Goal: Information Seeking & Learning: Learn about a topic

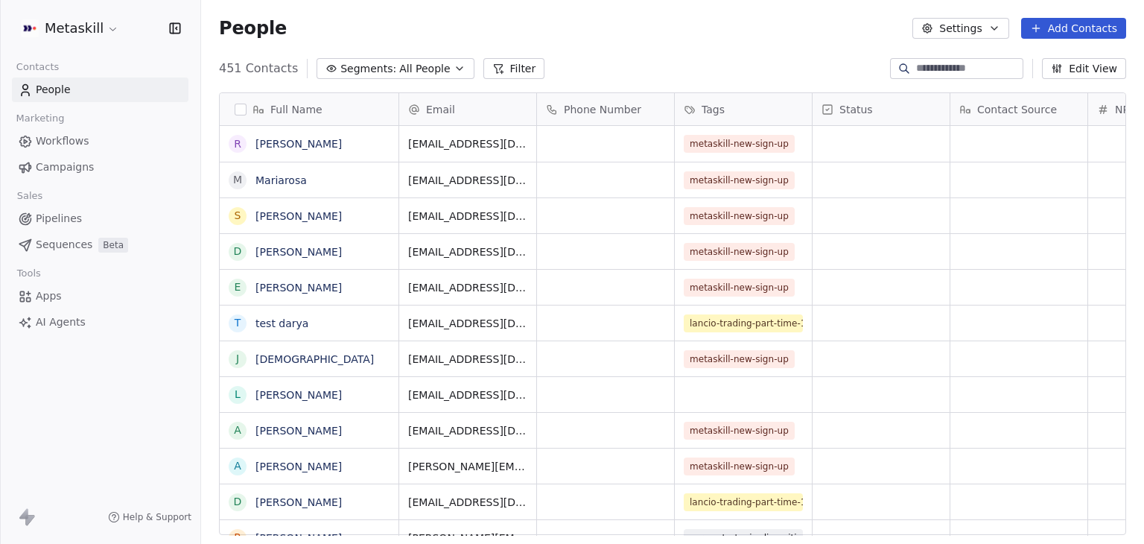
scroll to position [12, 12]
click at [84, 144] on span "Workflows" at bounding box center [63, 141] width 54 height 16
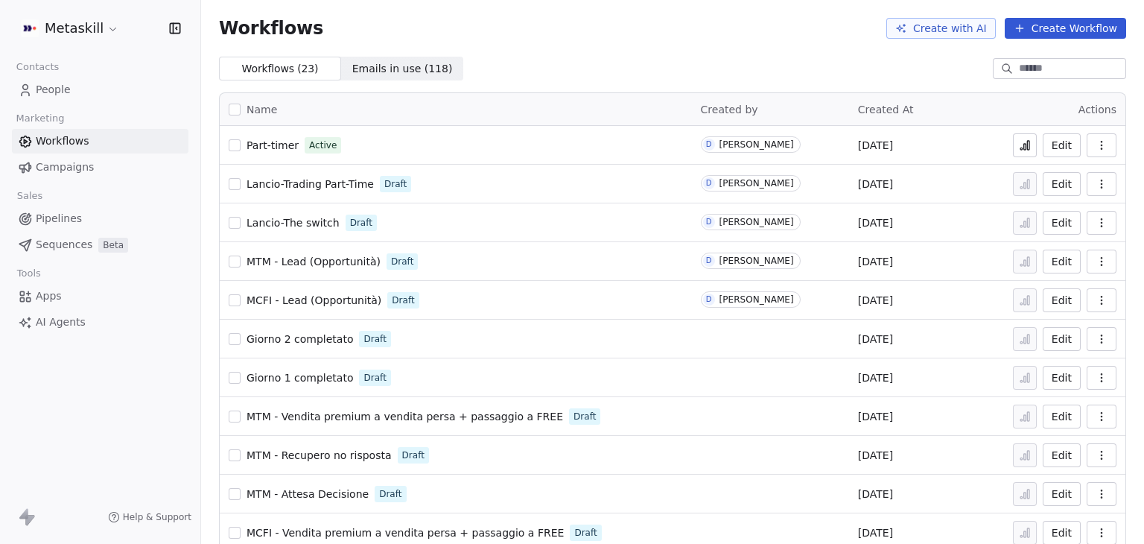
click at [99, 31] on html "Metaskill Contacts People Marketing Workflows Campaigns Sales Pipelines Sequenc…" at bounding box center [572, 272] width 1144 height 544
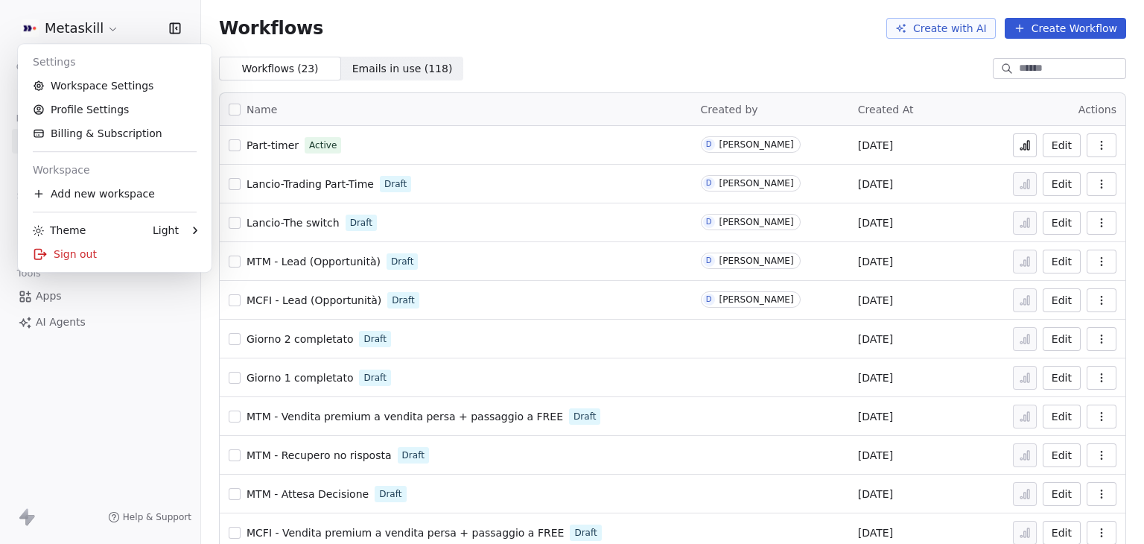
click at [474, 25] on html "Metaskill Contacts People Marketing Workflows Campaigns Sales Pipelines Sequenc…" at bounding box center [572, 272] width 1144 height 544
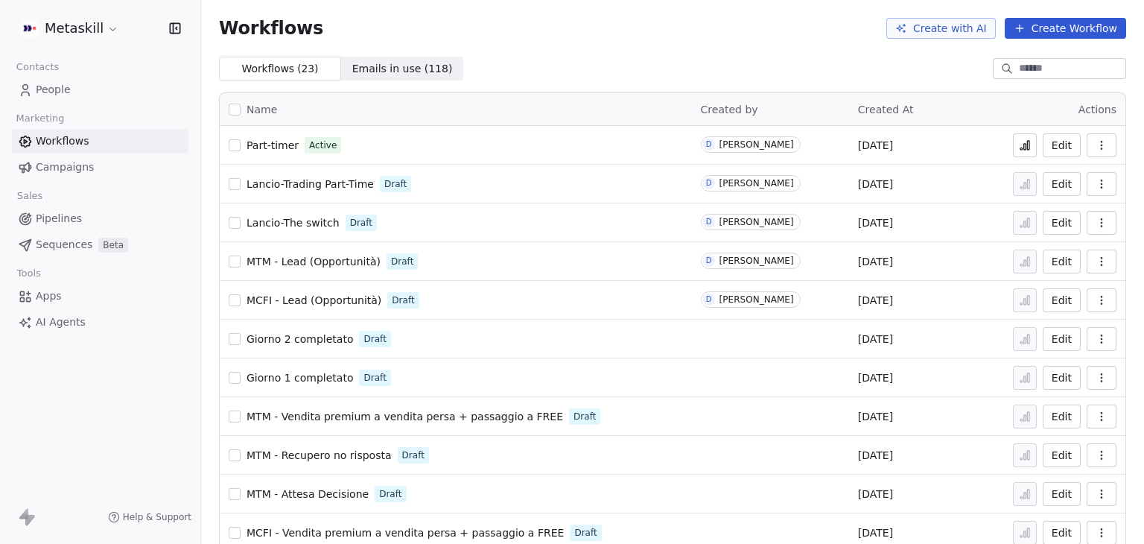
click at [486, 61] on div "Workflows ( 23 ) Workflows ( 23 ) Emails in use ( 118 ) Emails in use ( 118 )" at bounding box center [672, 69] width 943 height 24
click at [399, 129] on td "Part-timer Active" at bounding box center [456, 145] width 472 height 39
drag, startPoint x: 244, startPoint y: 182, endPoint x: 577, endPoint y: 88, distance: 346.1
click at [54, 320] on span "AI Agents" at bounding box center [61, 322] width 50 height 16
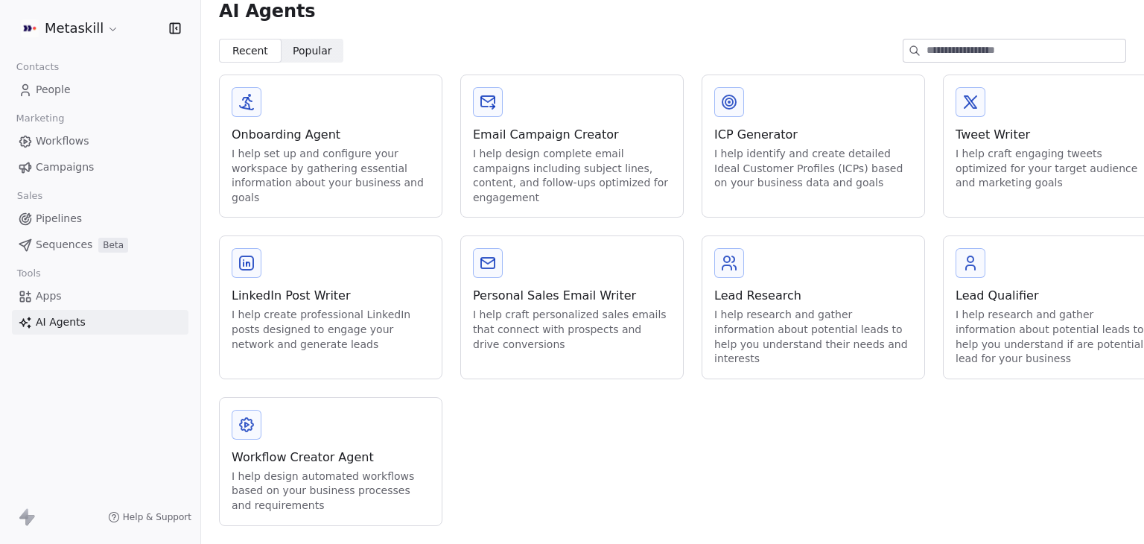
scroll to position [27, 0]
click at [315, 448] on div "Workflow Creator Agent" at bounding box center [331, 457] width 198 height 18
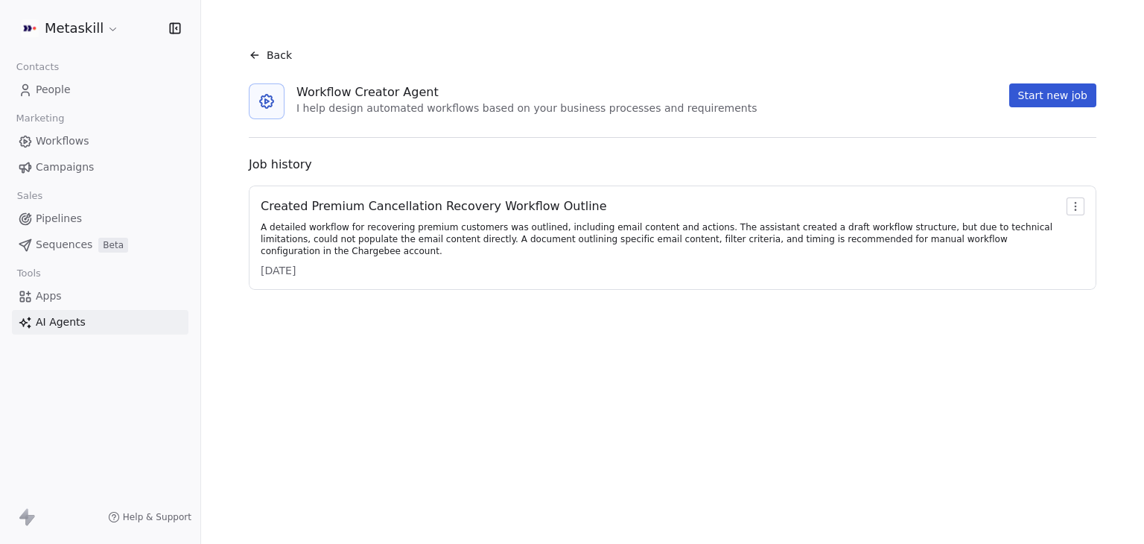
click at [666, 224] on div "A detailed workflow for recovering premium customers was outlined, including em…" at bounding box center [661, 239] width 800 height 36
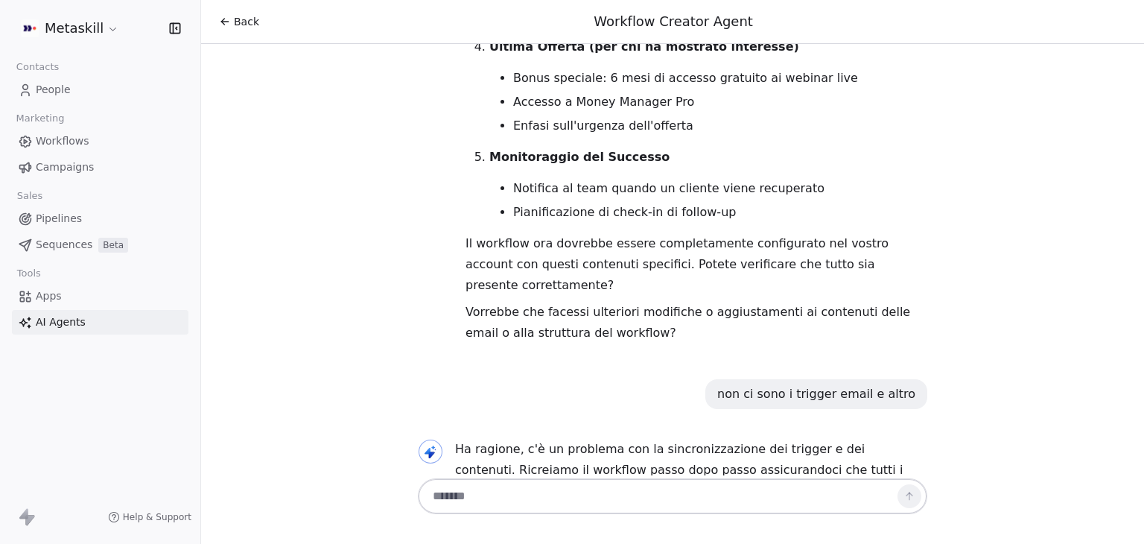
scroll to position [3356, 0]
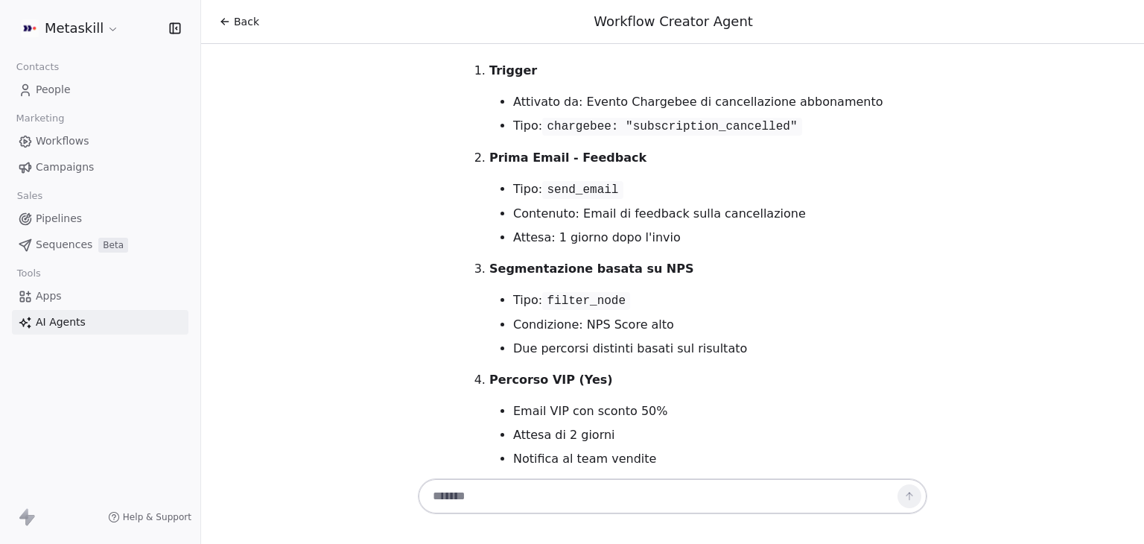
scroll to position [4026, 0]
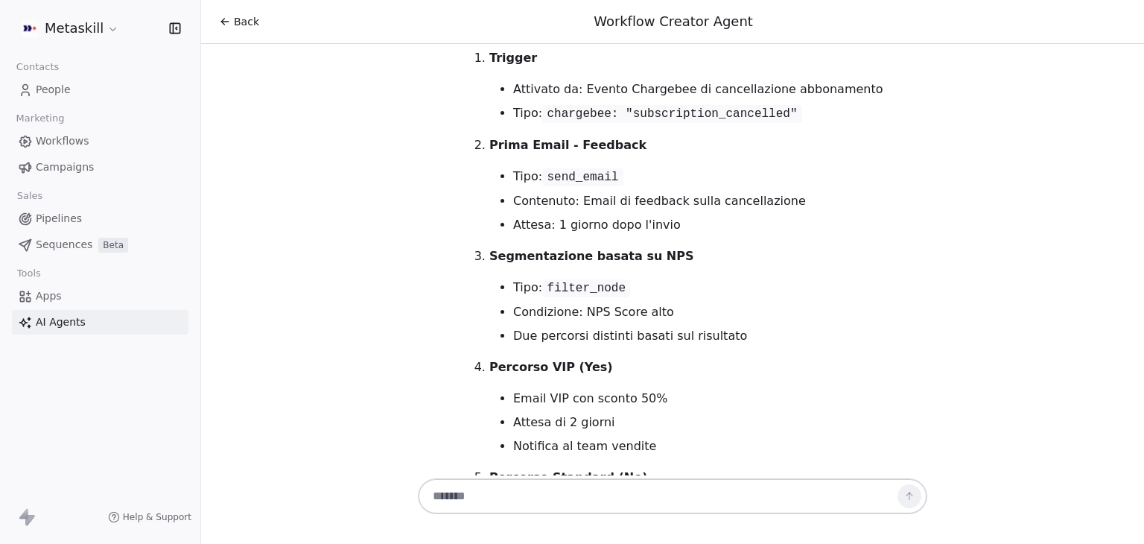
click at [230, 30] on div "Back Workflow Creator Agent" at bounding box center [672, 21] width 907 height 19
click at [235, 23] on span "Back" at bounding box center [246, 21] width 25 height 15
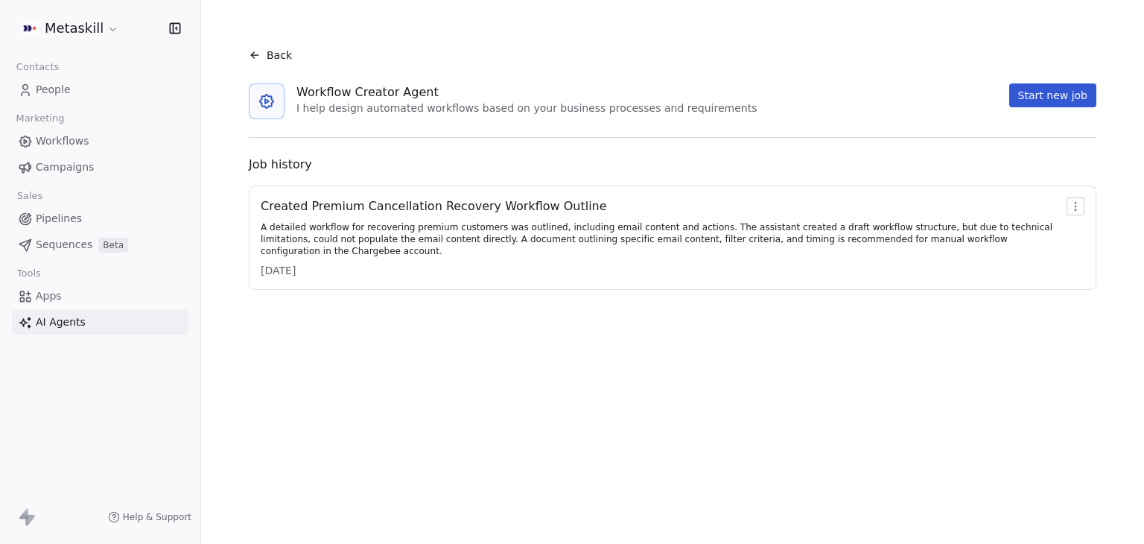
click at [478, 245] on div "A detailed workflow for recovering premium customers was outlined, including em…" at bounding box center [661, 239] width 800 height 36
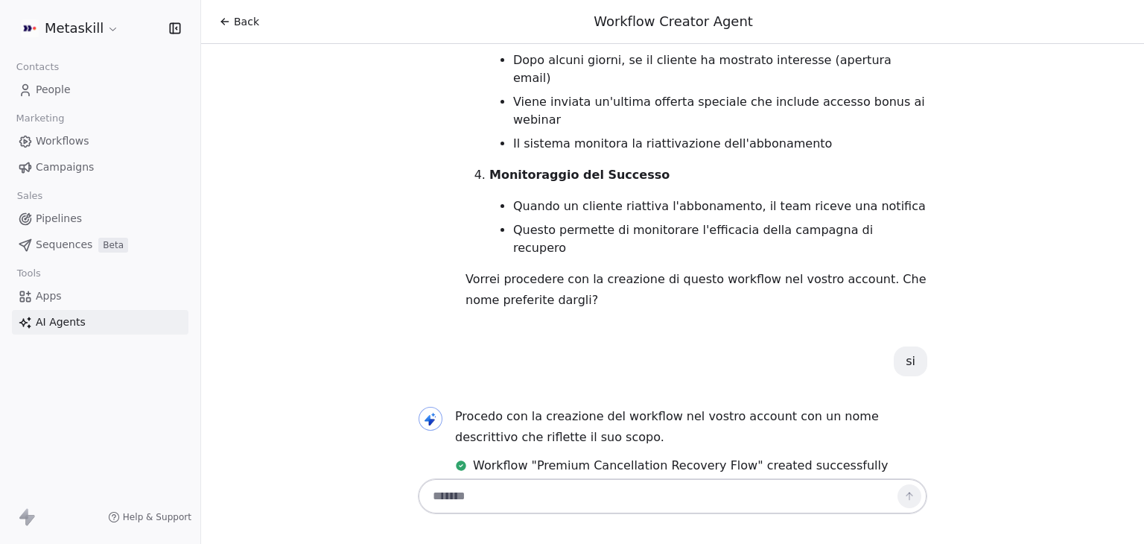
scroll to position [1788, 0]
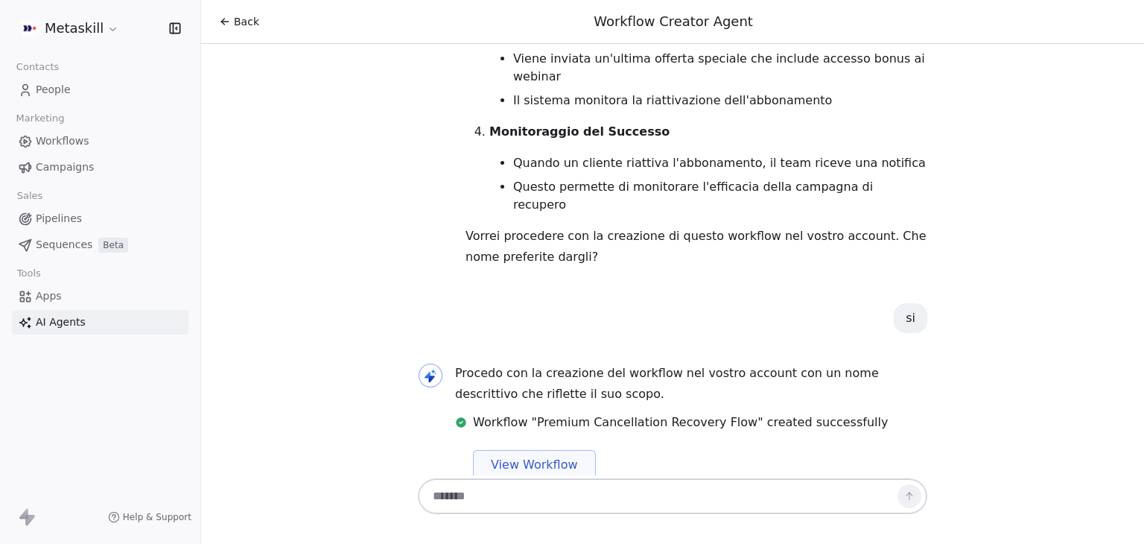
click at [562, 456] on span "View Workflow" at bounding box center [534, 465] width 87 height 18
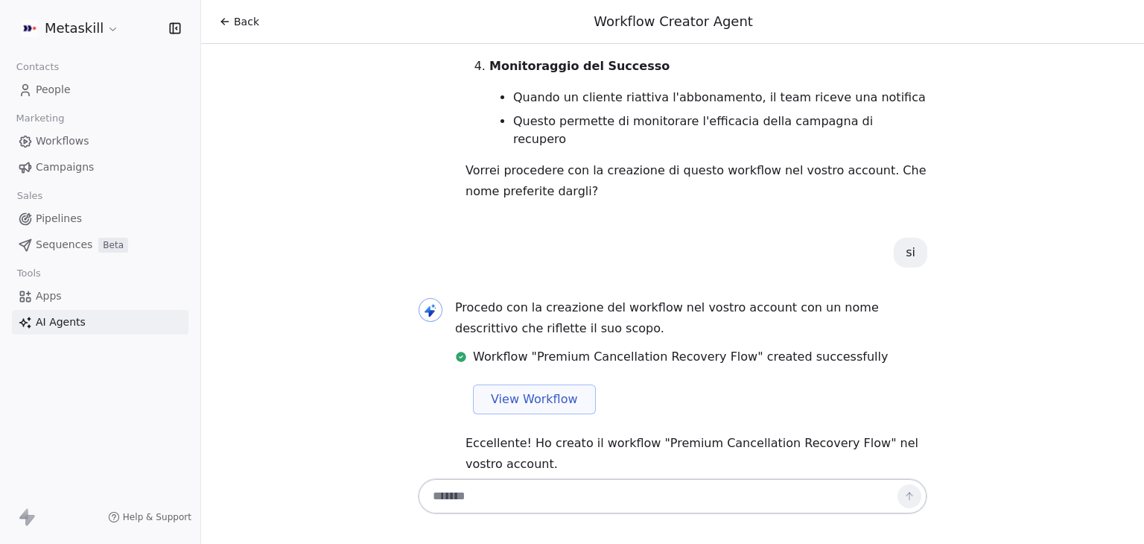
scroll to position [2011, 0]
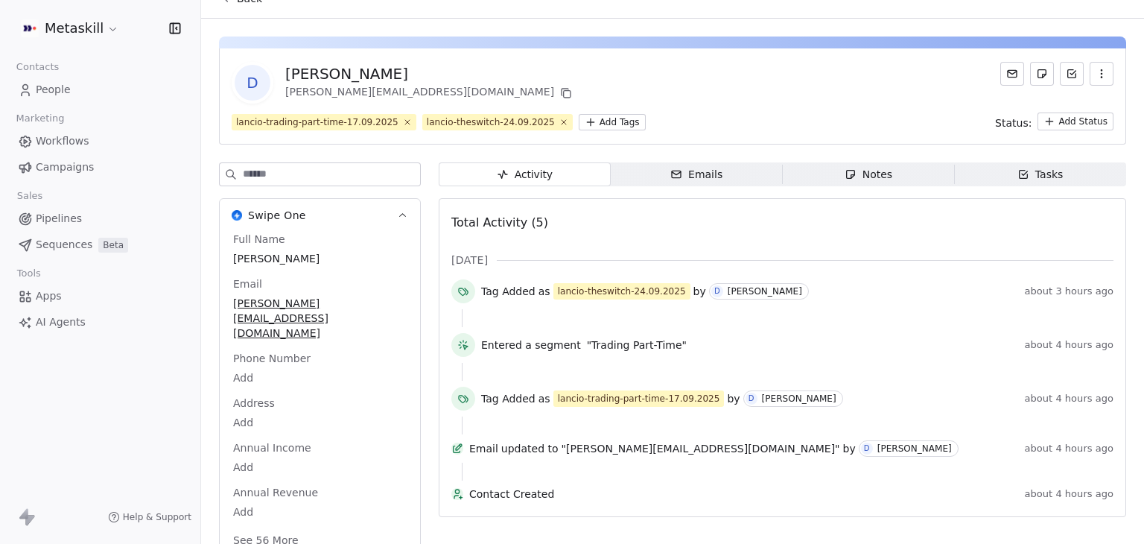
scroll to position [59, 0]
